Goal: Share content: Share content

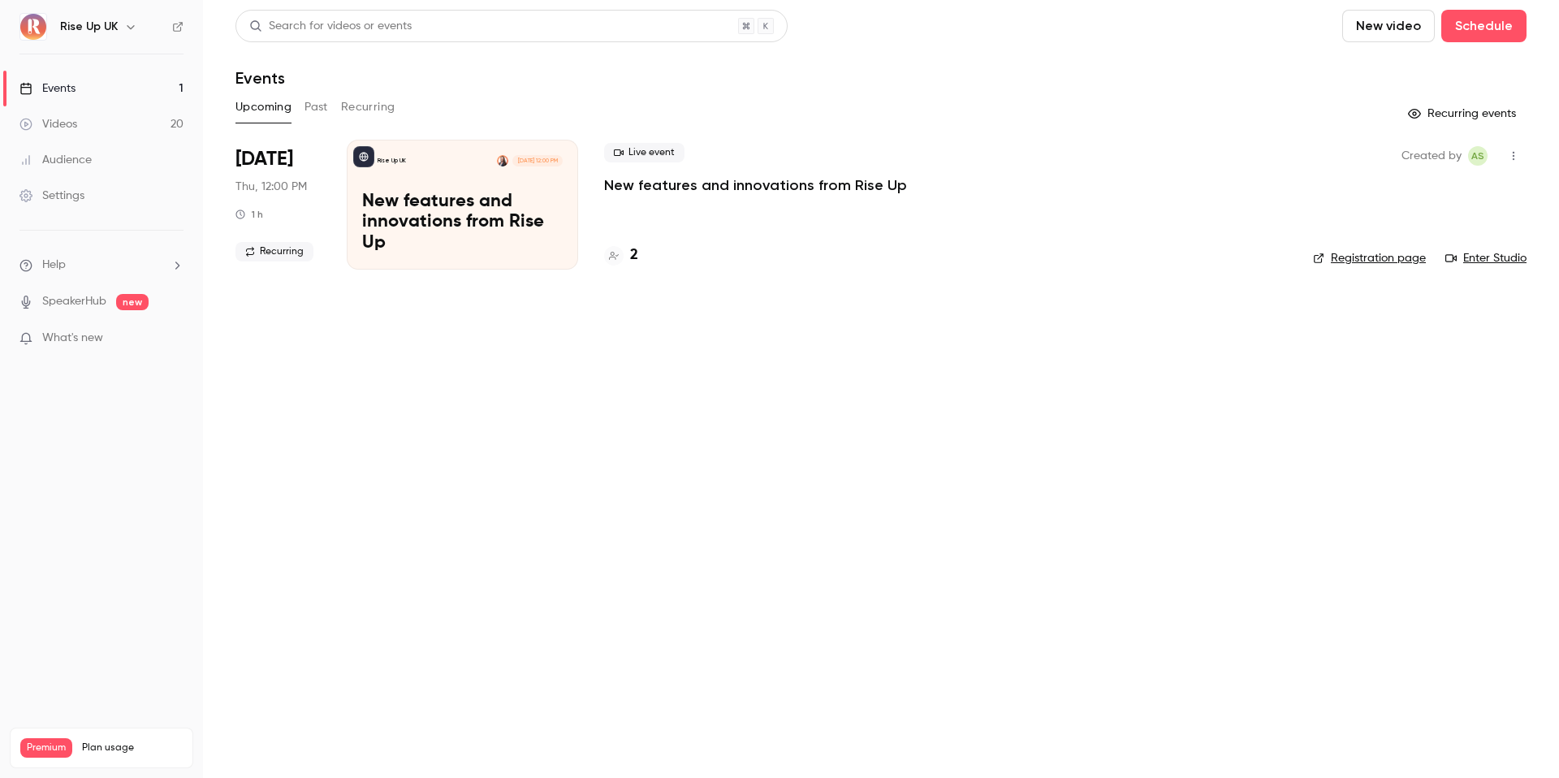
click at [161, 123] on link "Videos 20" at bounding box center [101, 124] width 203 height 36
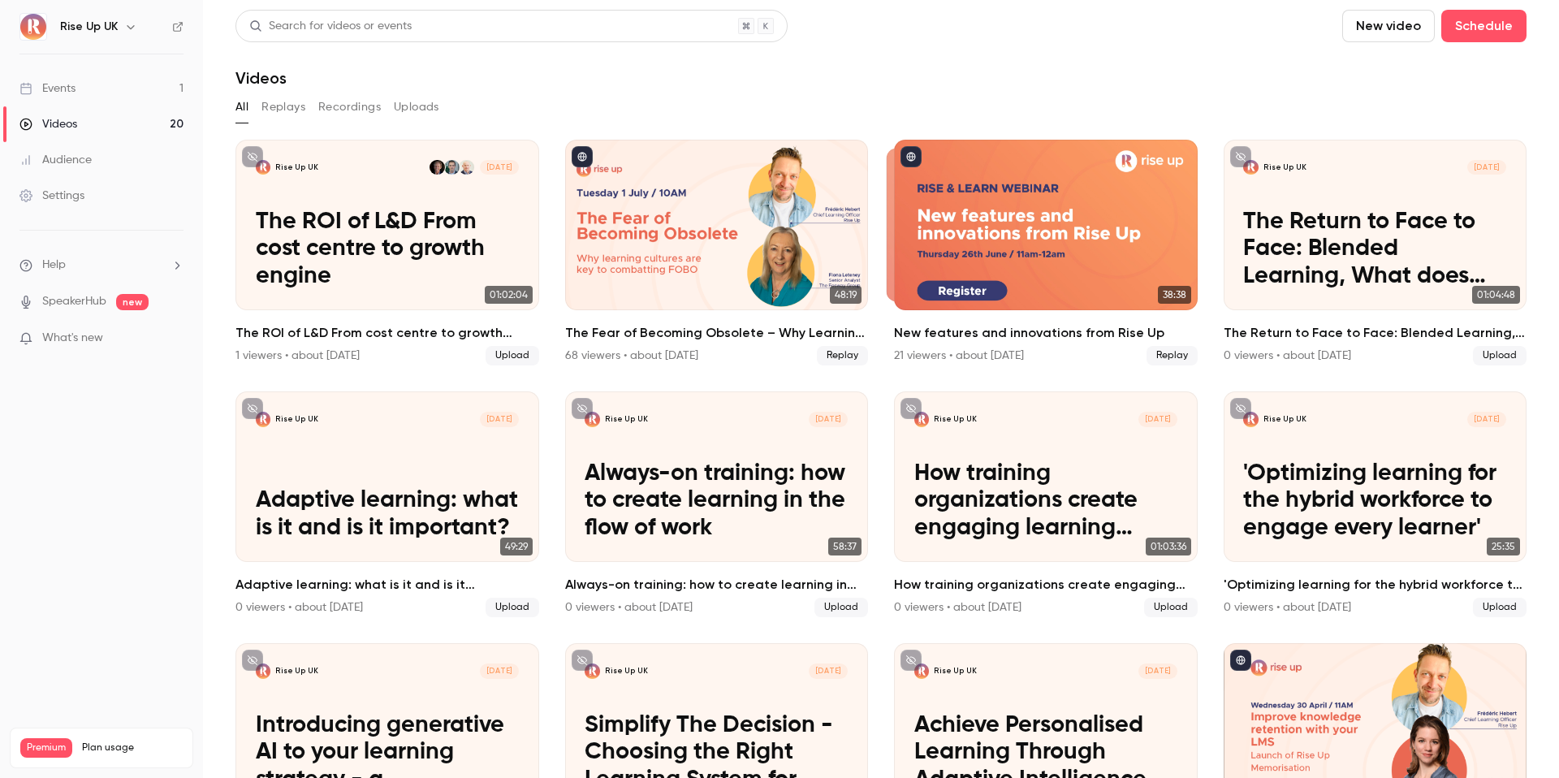
click at [124, 21] on icon "button" at bounding box center [130, 26] width 13 height 13
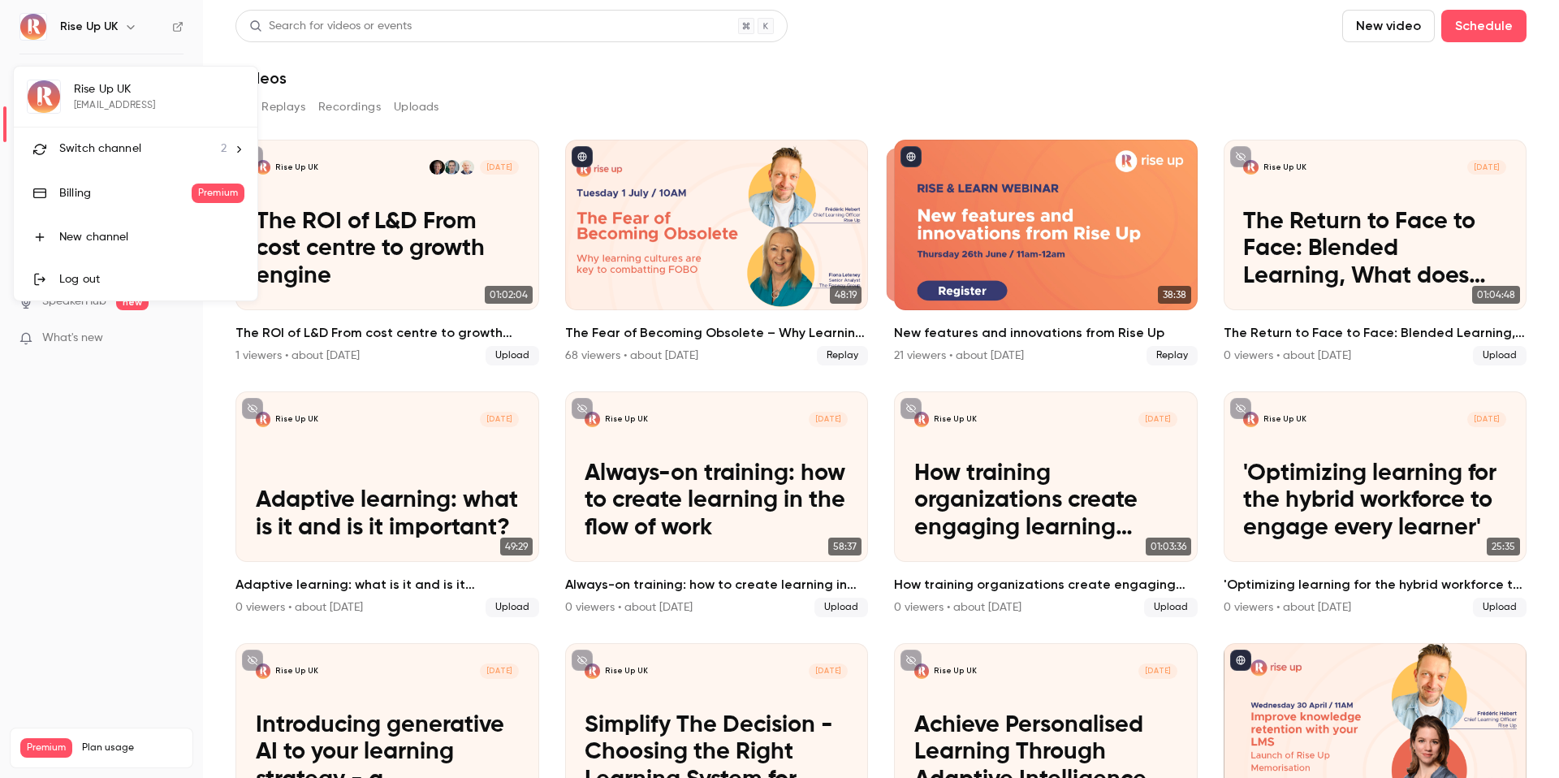
click at [488, 124] on div at bounding box center [779, 389] width 1559 height 778
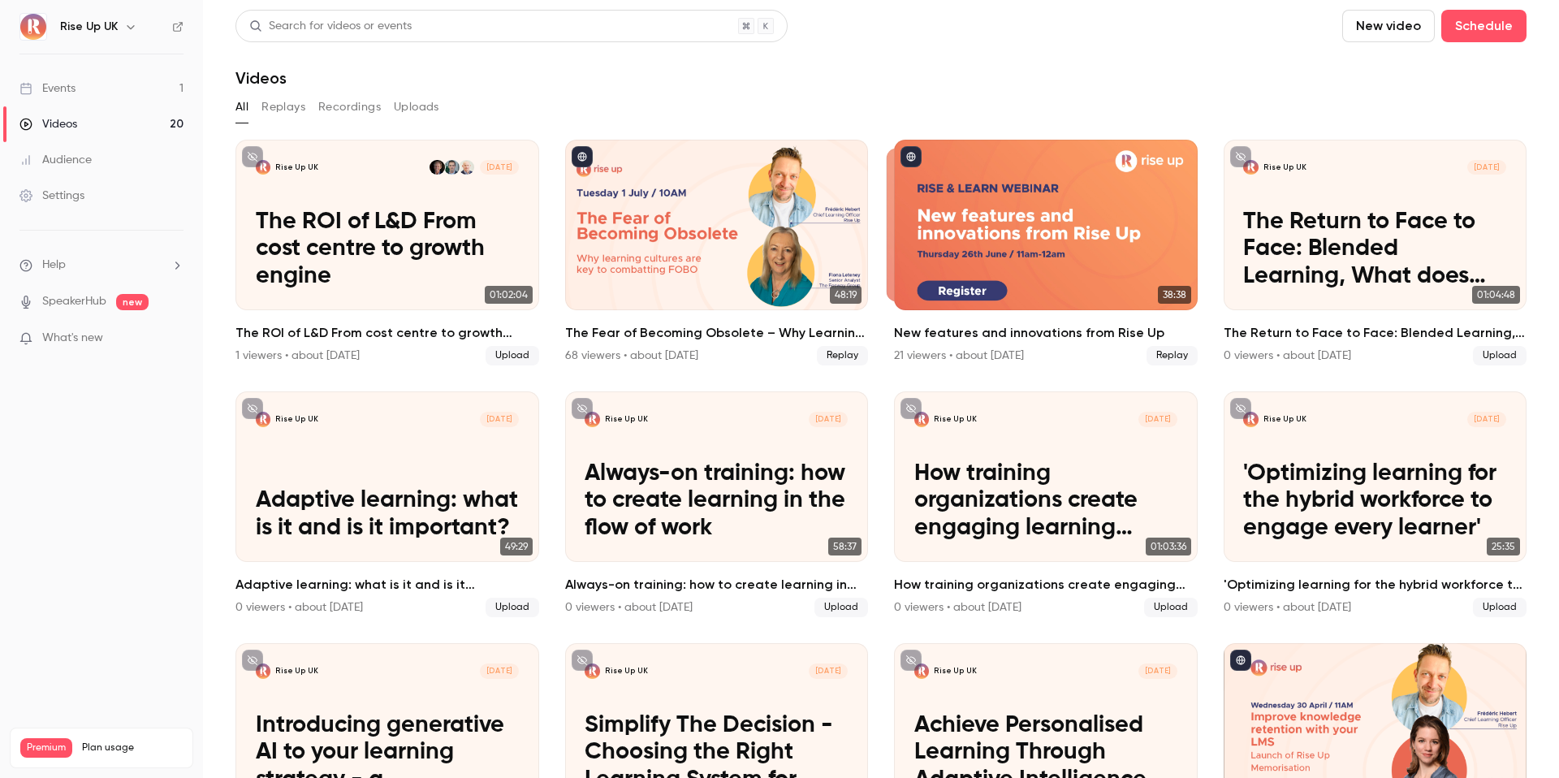
click at [126, 36] on button "button" at bounding box center [130, 26] width 19 height 19
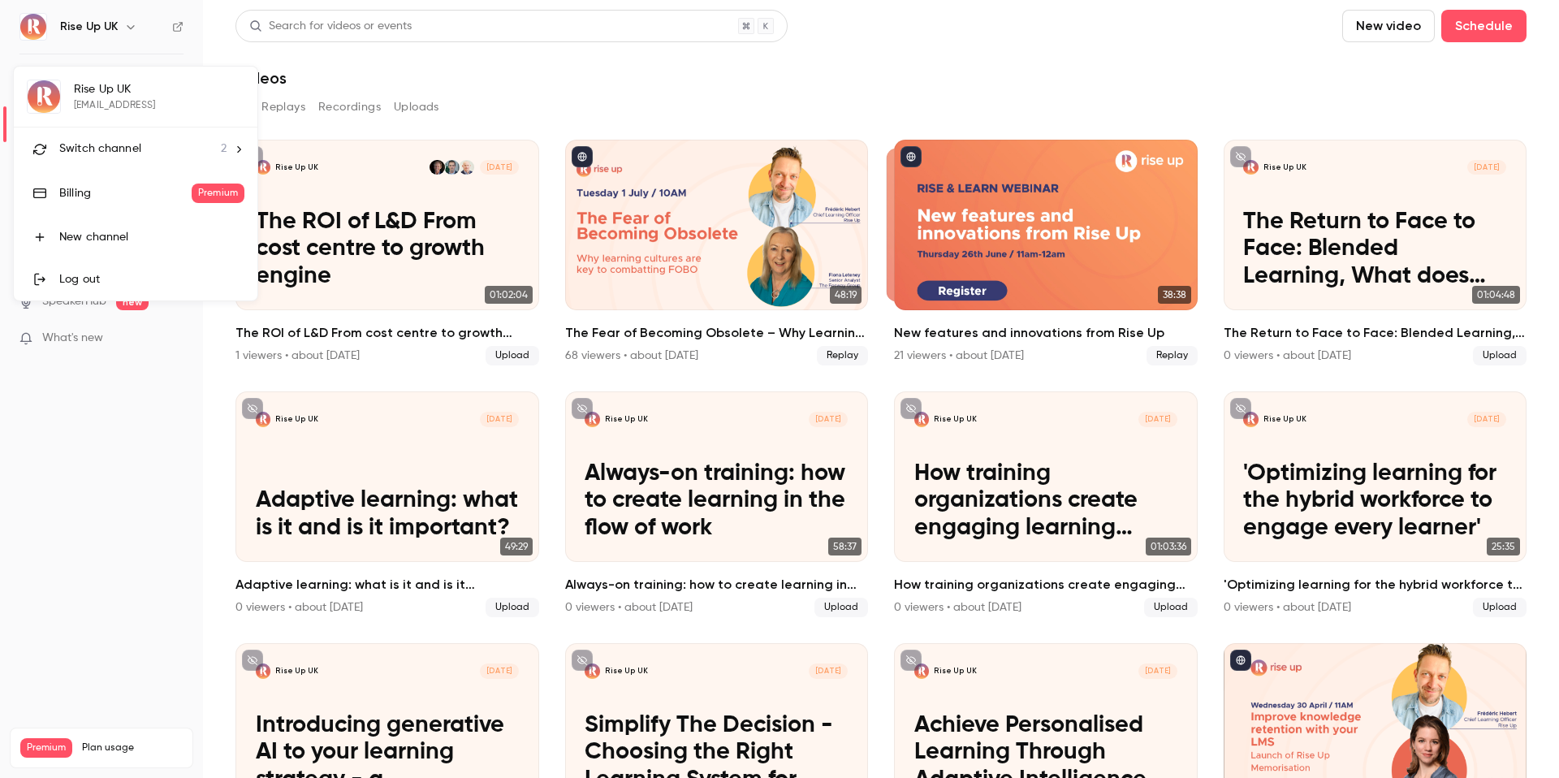
click at [130, 19] on div at bounding box center [779, 389] width 1559 height 778
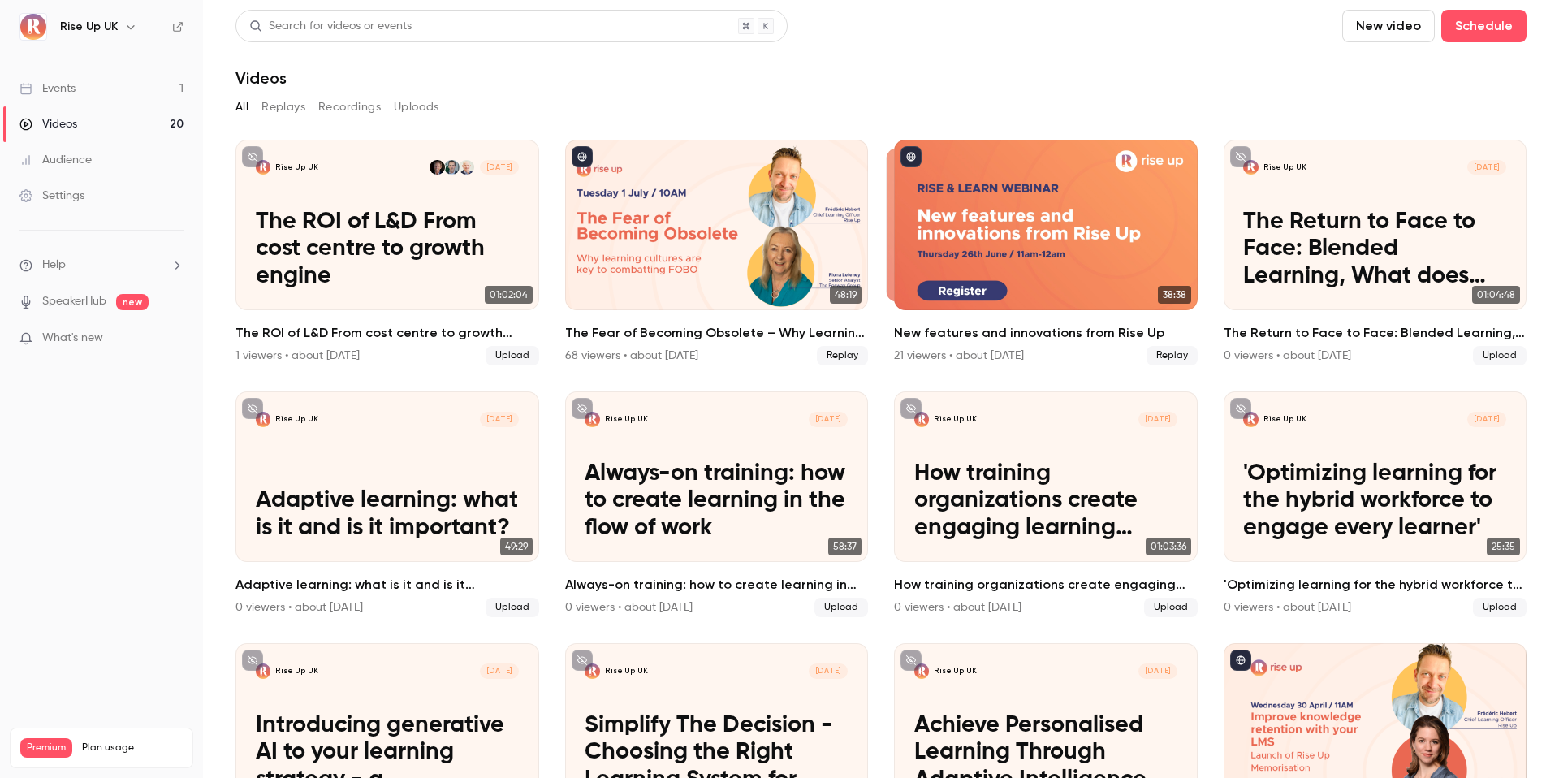
click at [130, 20] on icon "button" at bounding box center [130, 26] width 13 height 13
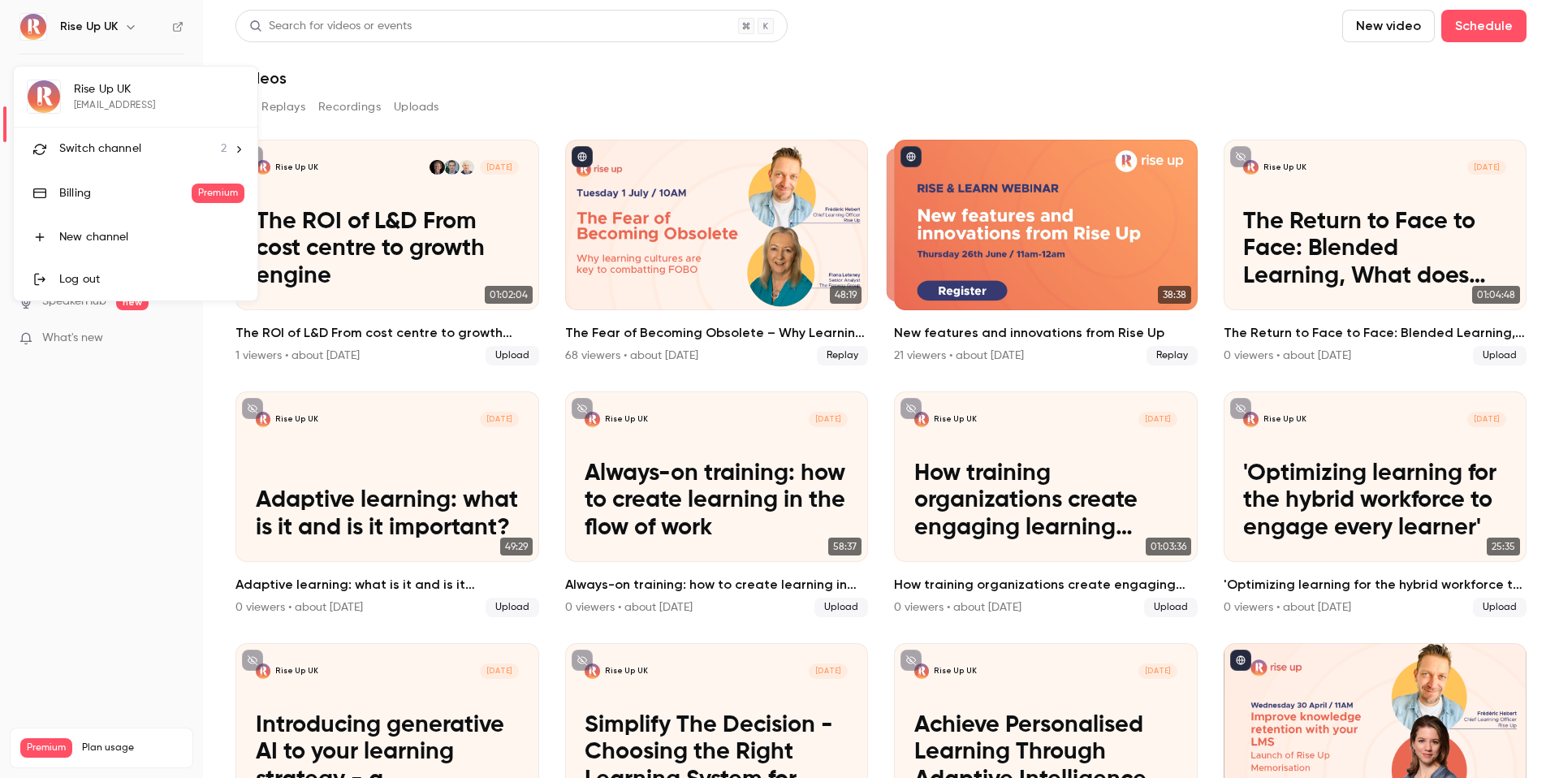
click at [219, 145] on div "Switch channel 2" at bounding box center [142, 148] width 167 height 17
click at [149, 138] on div "Rise Up FR" at bounding box center [151, 136] width 185 height 16
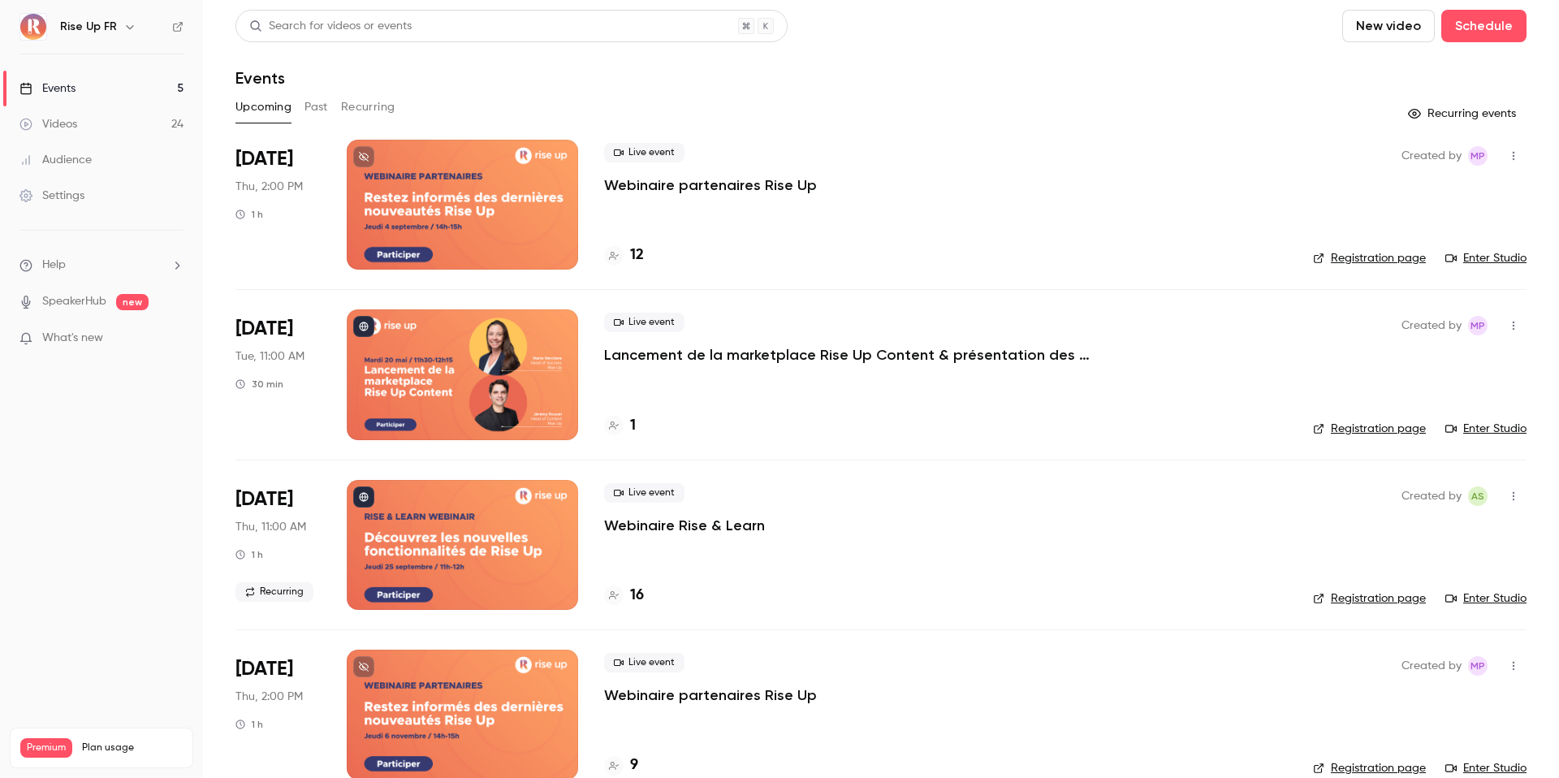
click at [149, 131] on link "Videos 24" at bounding box center [101, 124] width 203 height 36
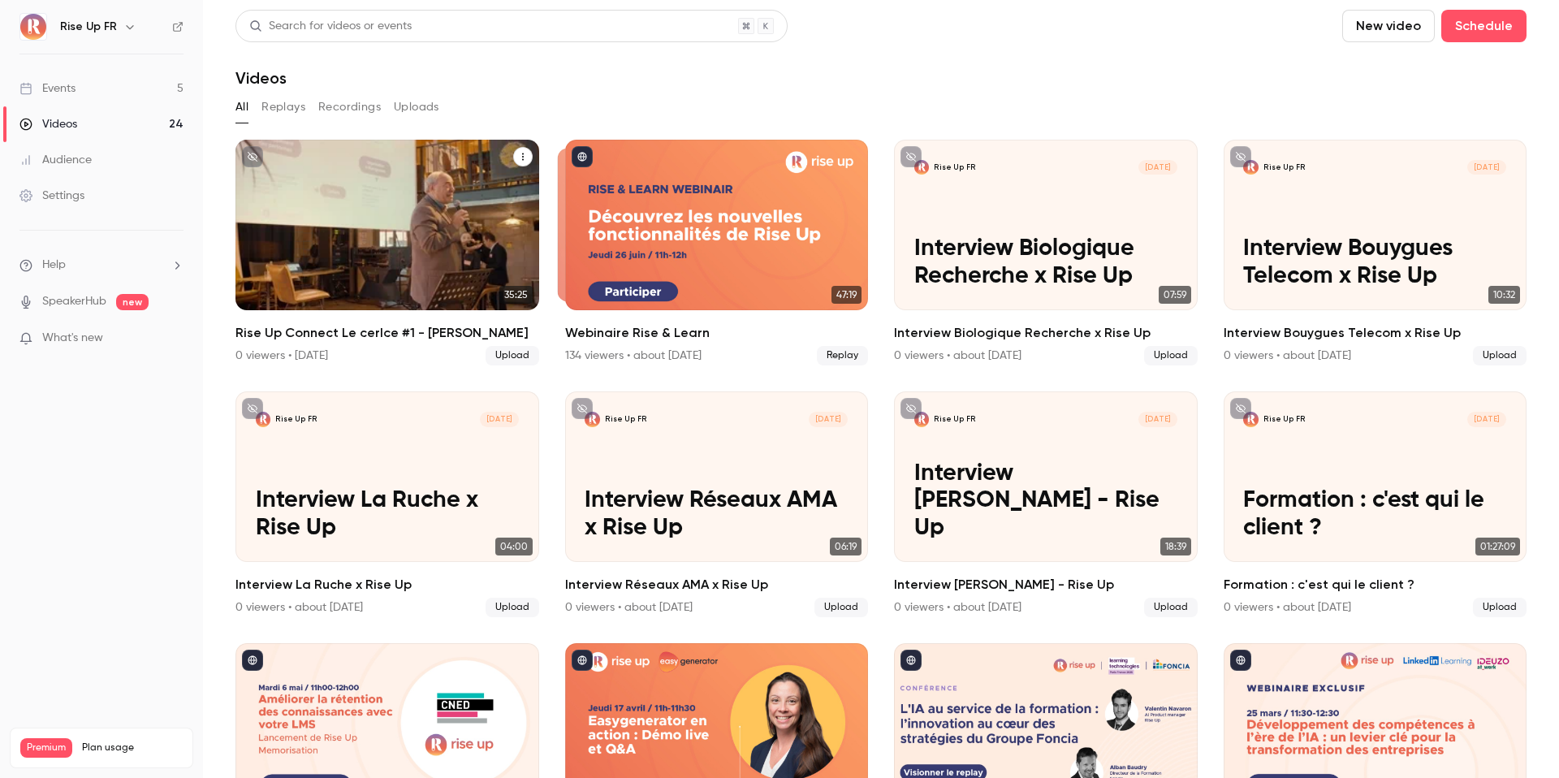
click at [518, 157] on icon "Rise Up Connect Le cerlce #1 - Thierry Bonetto" at bounding box center [523, 157] width 10 height 10
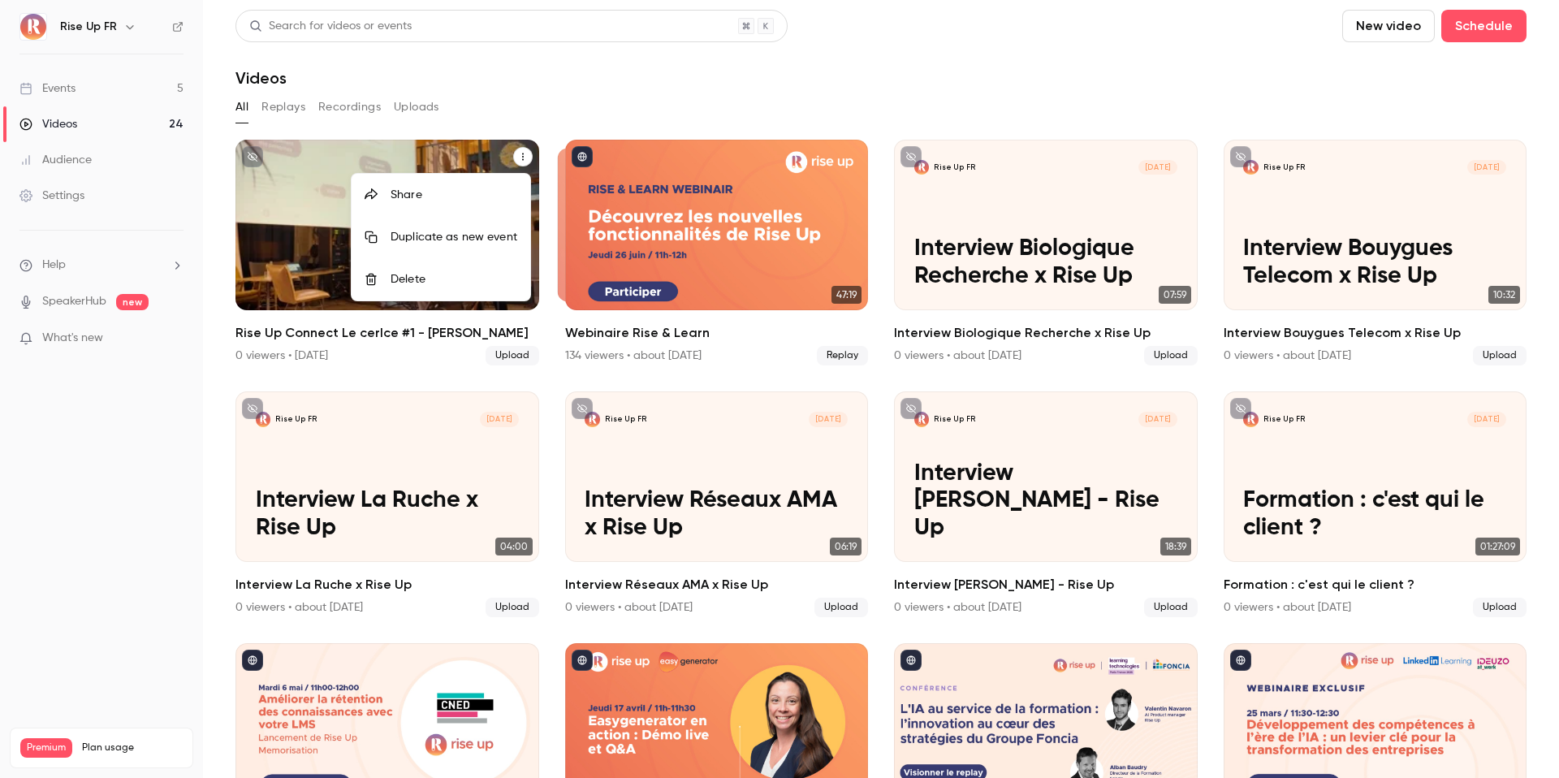
click at [459, 201] on div "Share" at bounding box center [453, 195] width 127 height 16
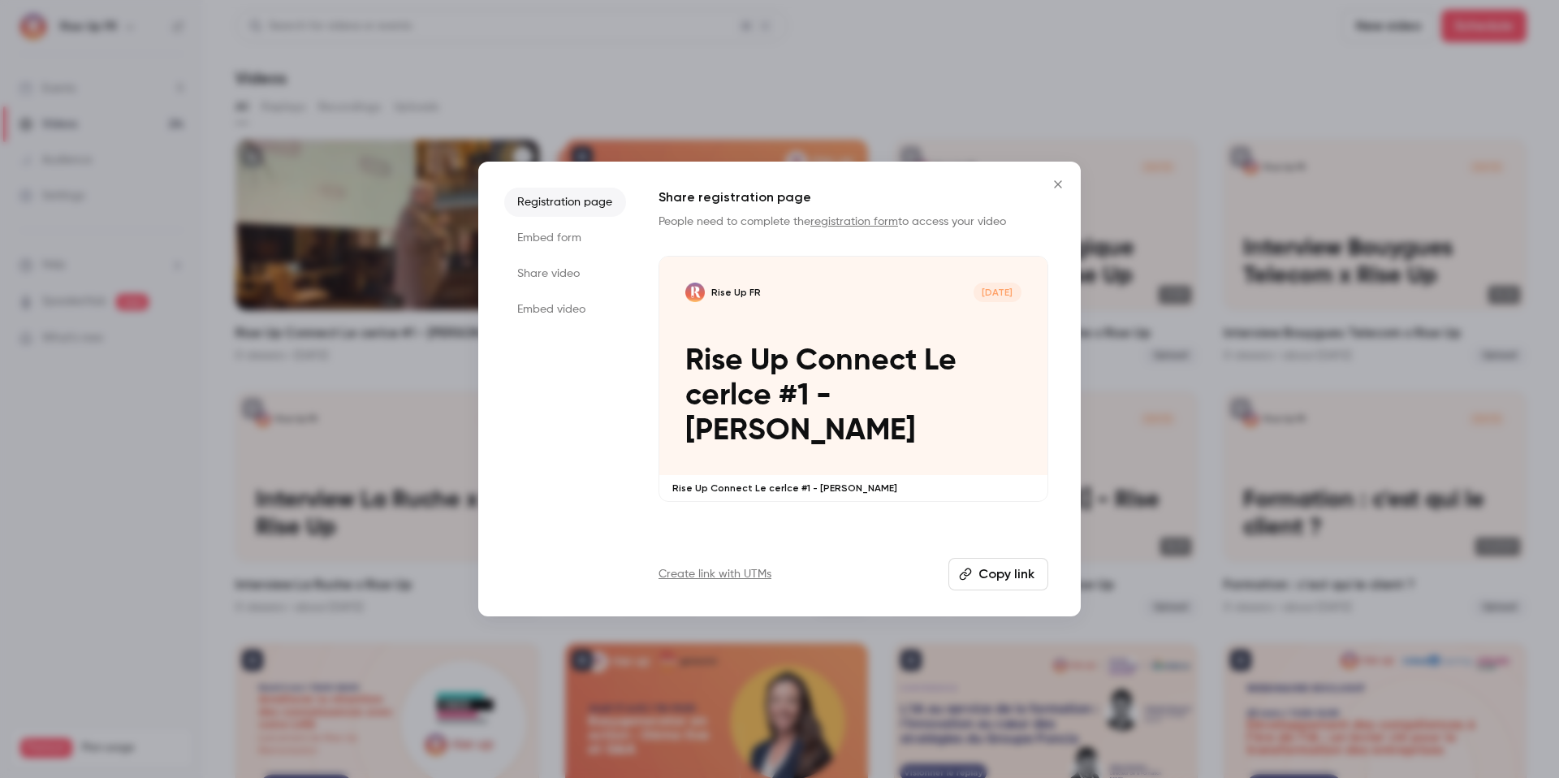
click at [578, 278] on li "Share video" at bounding box center [565, 273] width 122 height 29
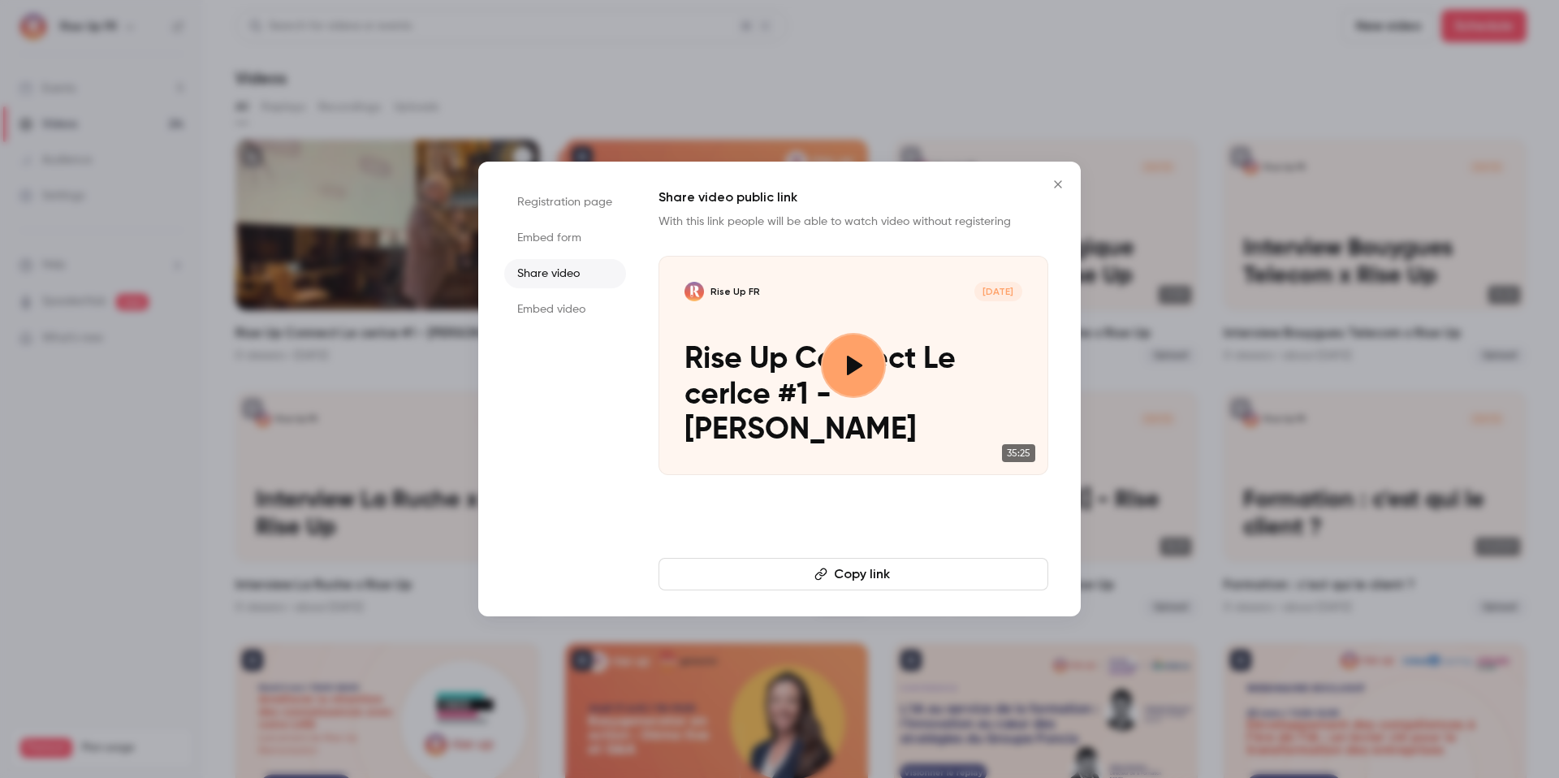
click at [753, 571] on button "Copy link" at bounding box center [853, 574] width 390 height 32
